Goal: Ask a question

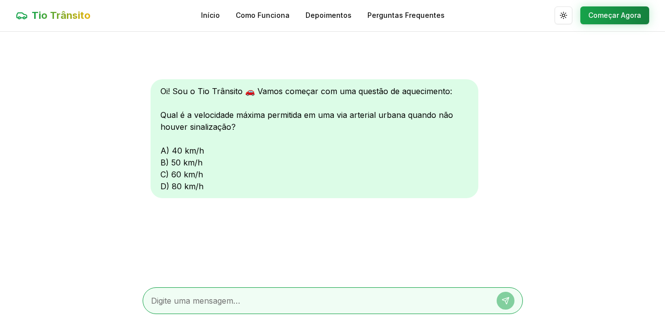
click at [237, 307] on div at bounding box center [333, 300] width 380 height 27
click at [229, 302] on textarea at bounding box center [319, 301] width 336 height 12
type textarea "80"
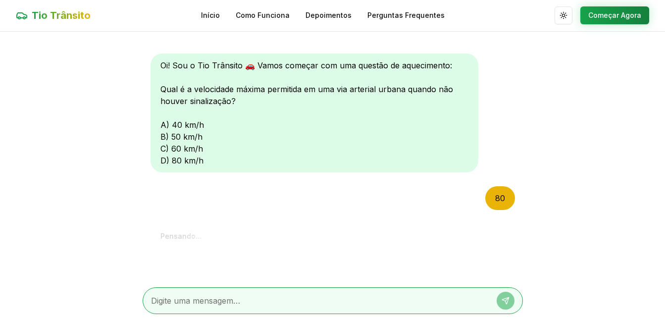
scroll to position [135, 0]
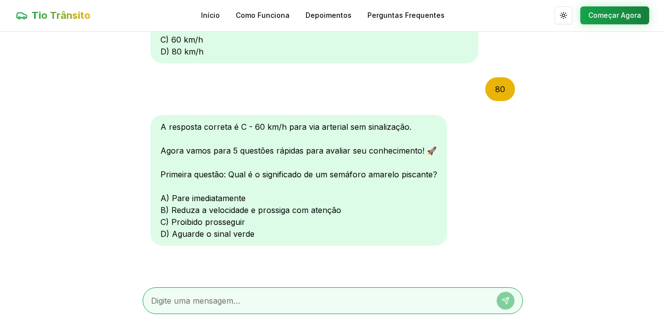
type textarea "b"
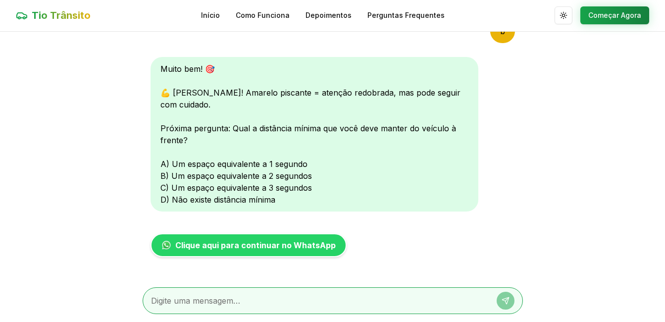
scroll to position [392, 0]
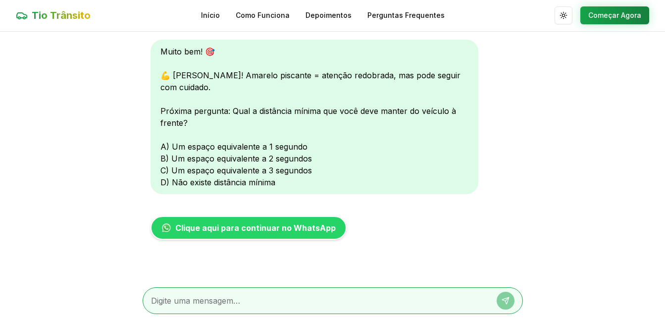
type textarea "b"
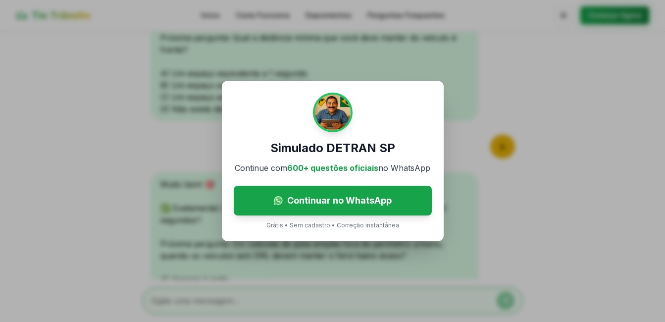
scroll to position [598, 0]
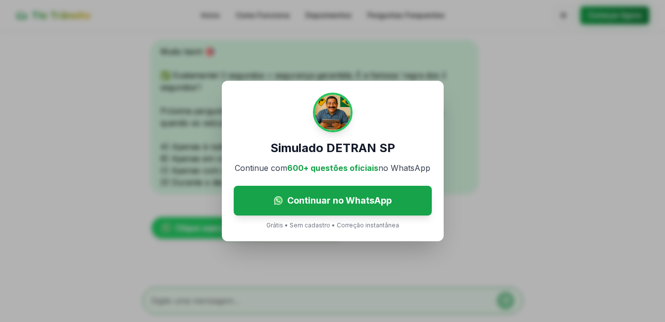
click at [465, 176] on div "Simulado DETRAN SP Continue com 600+ questões oficiais no WhatsApp Continuar no…" at bounding box center [332, 161] width 665 height 322
click at [325, 284] on div "Simulado DETRAN SP Continue com 600+ questões oficiais no WhatsApp Continuar no…" at bounding box center [332, 161] width 665 height 322
